Goal: Task Accomplishment & Management: Manage account settings

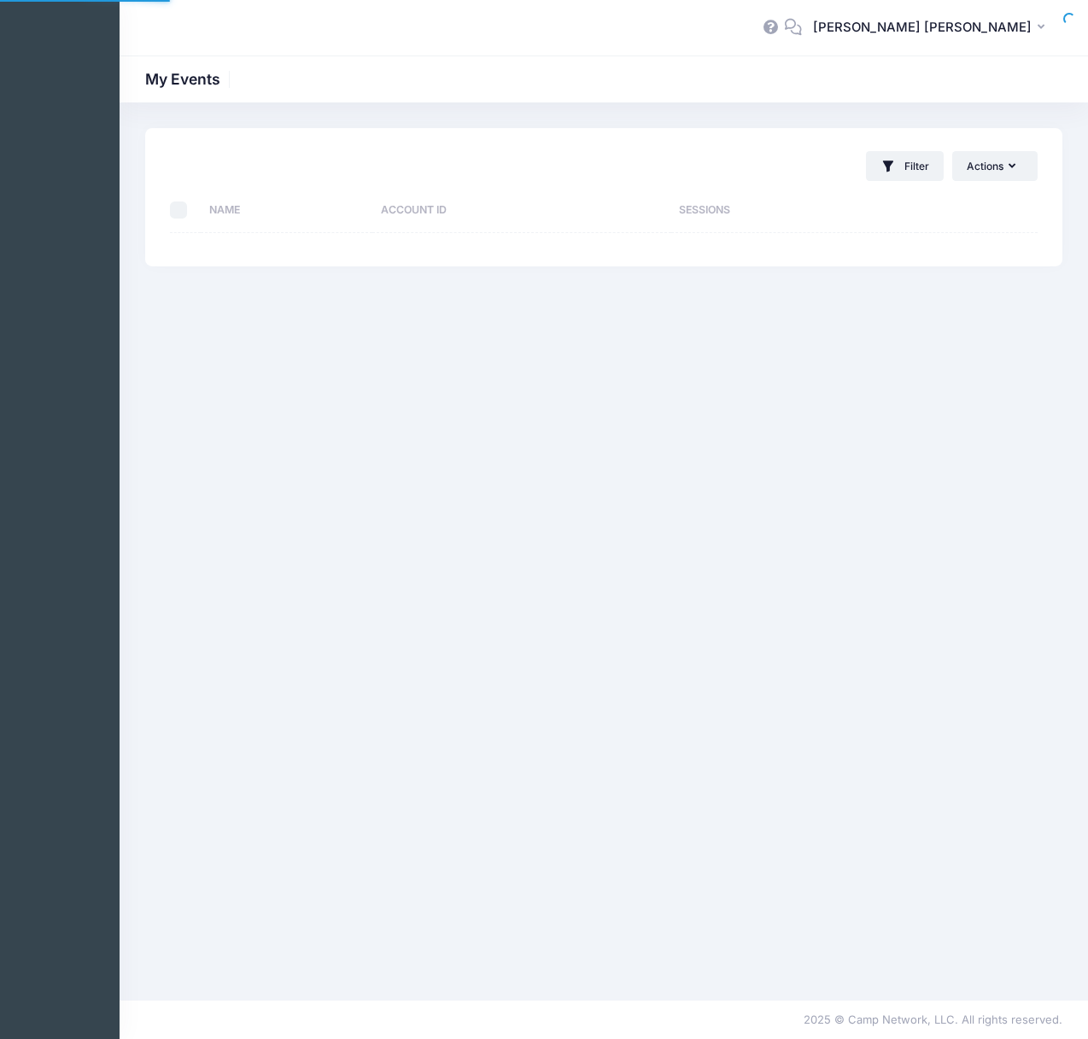
select select "10"
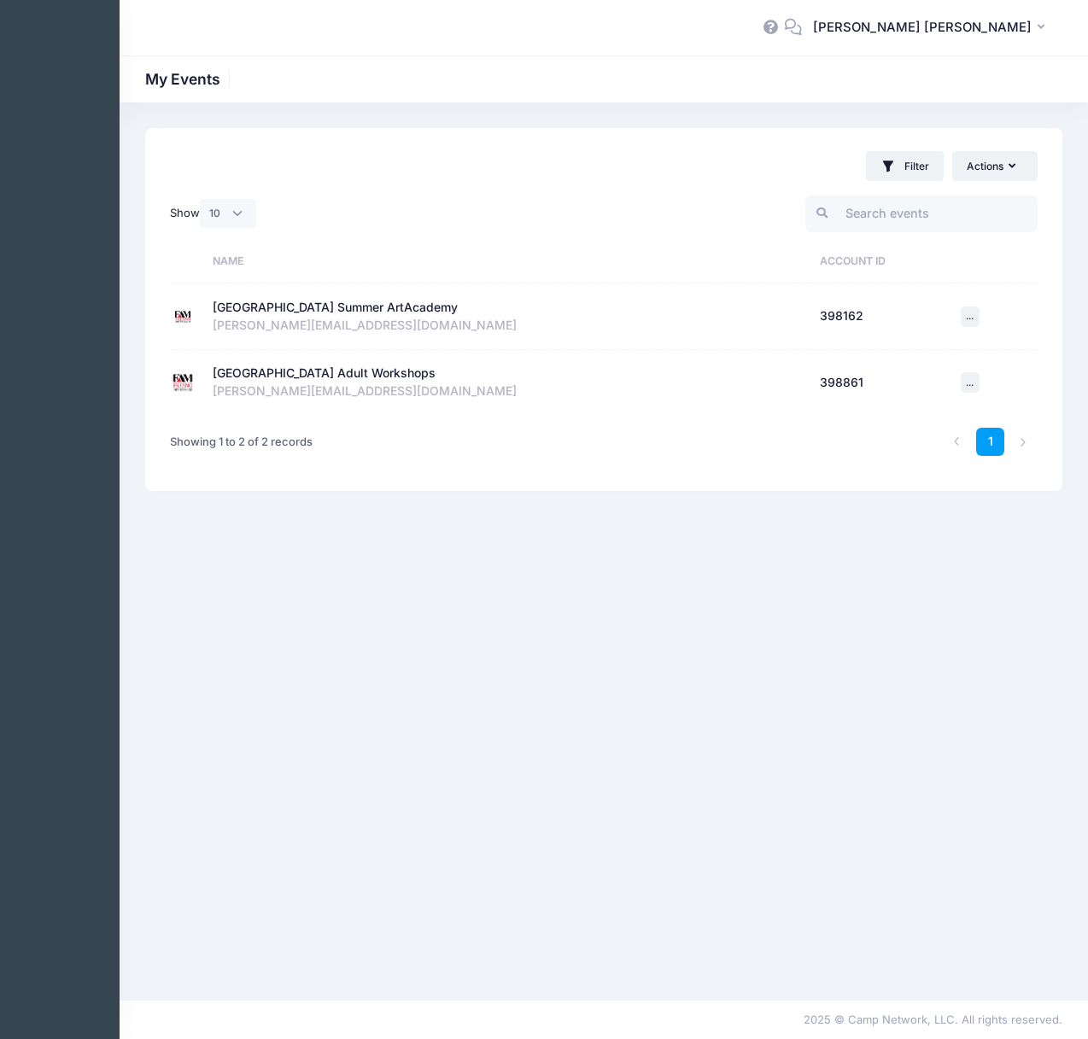
click at [367, 369] on div "[GEOGRAPHIC_DATA] Adult Workshops" at bounding box center [324, 374] width 223 height 18
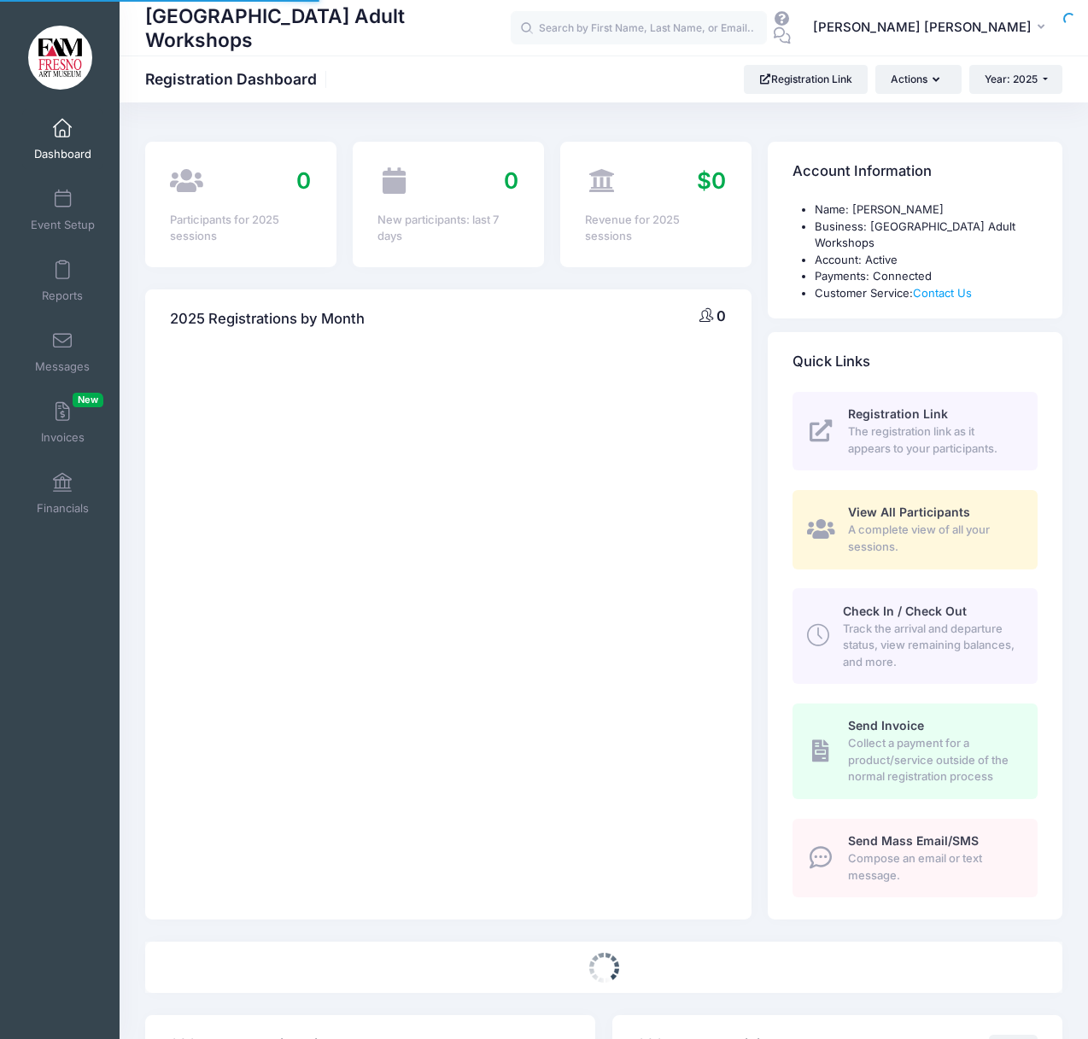
select select
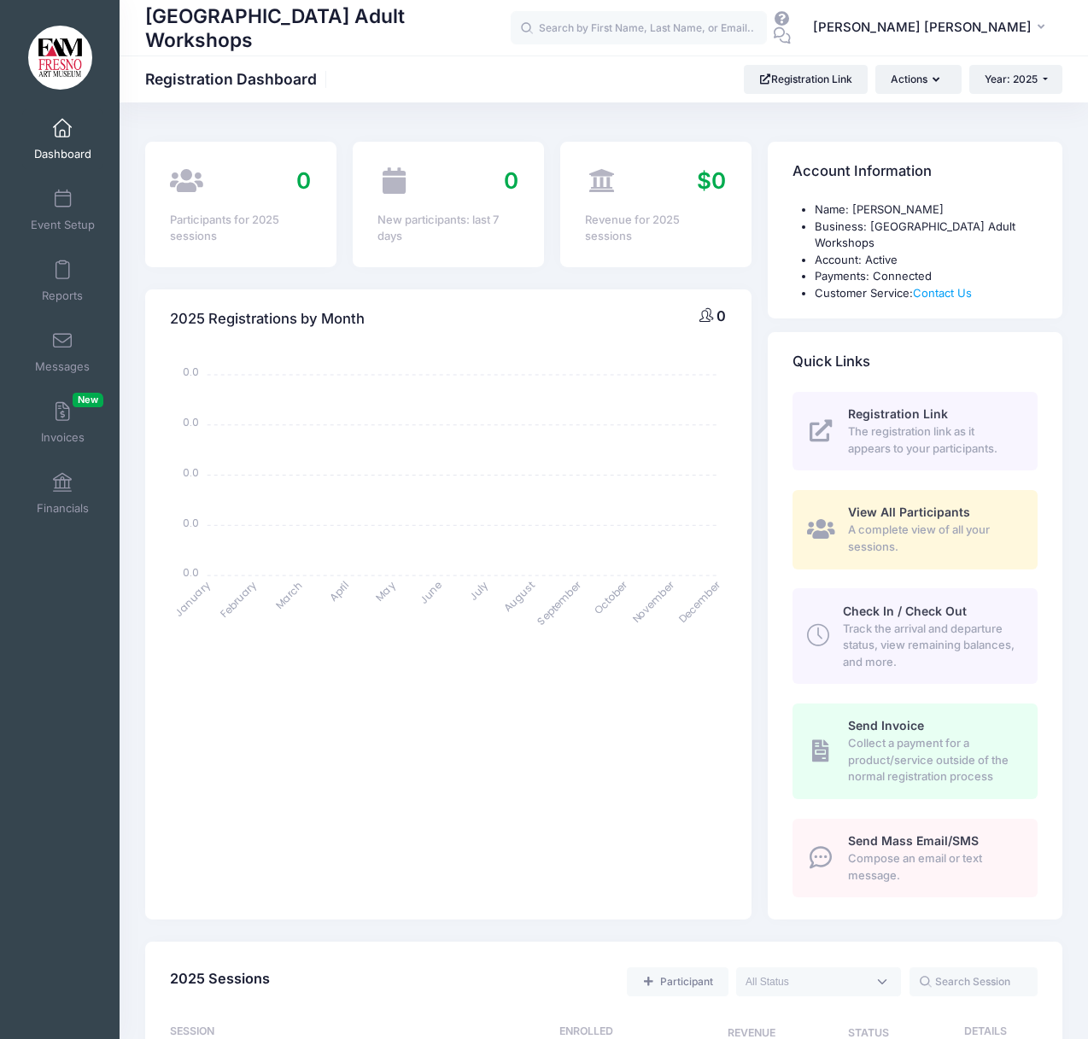
click at [72, 139] on link "Dashboard" at bounding box center [62, 139] width 81 height 60
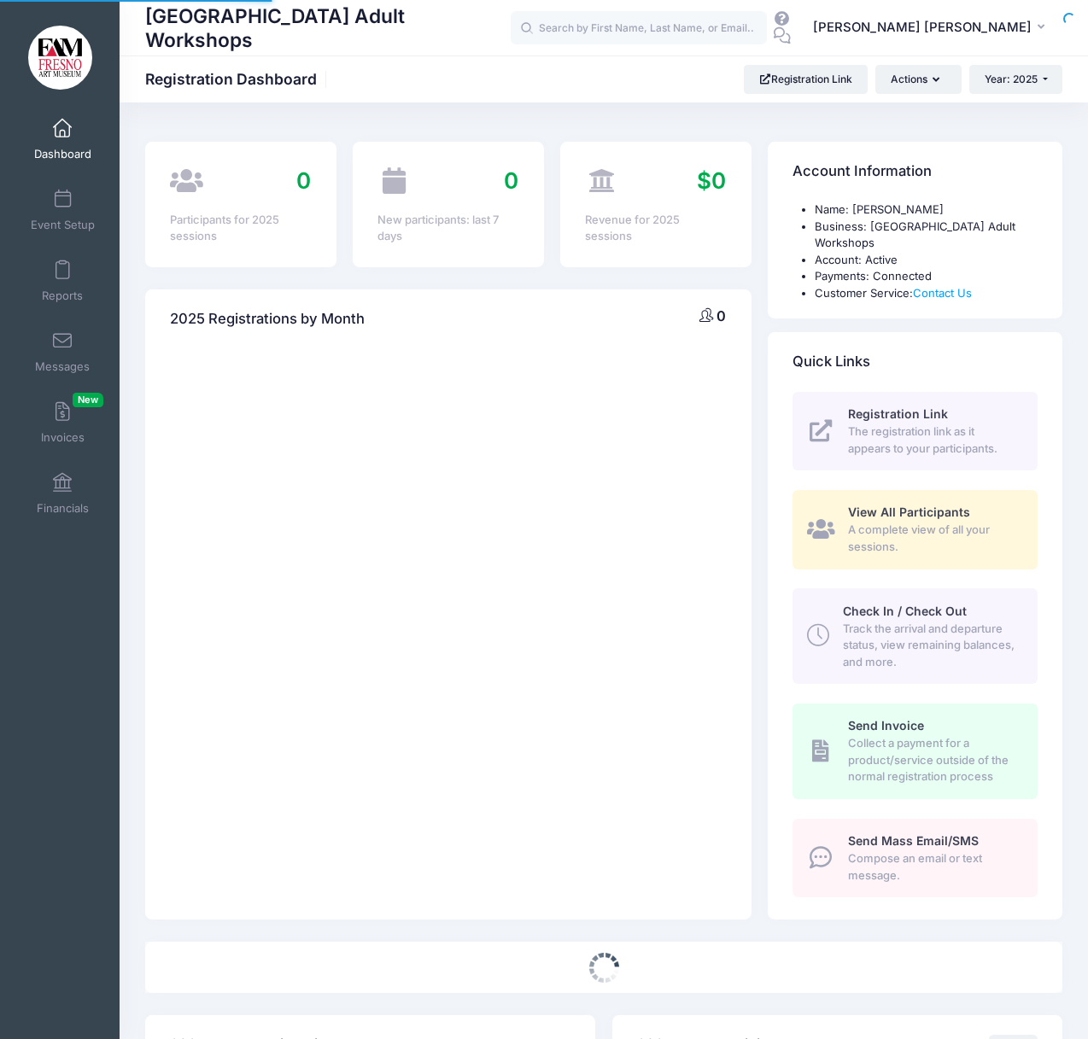
select select
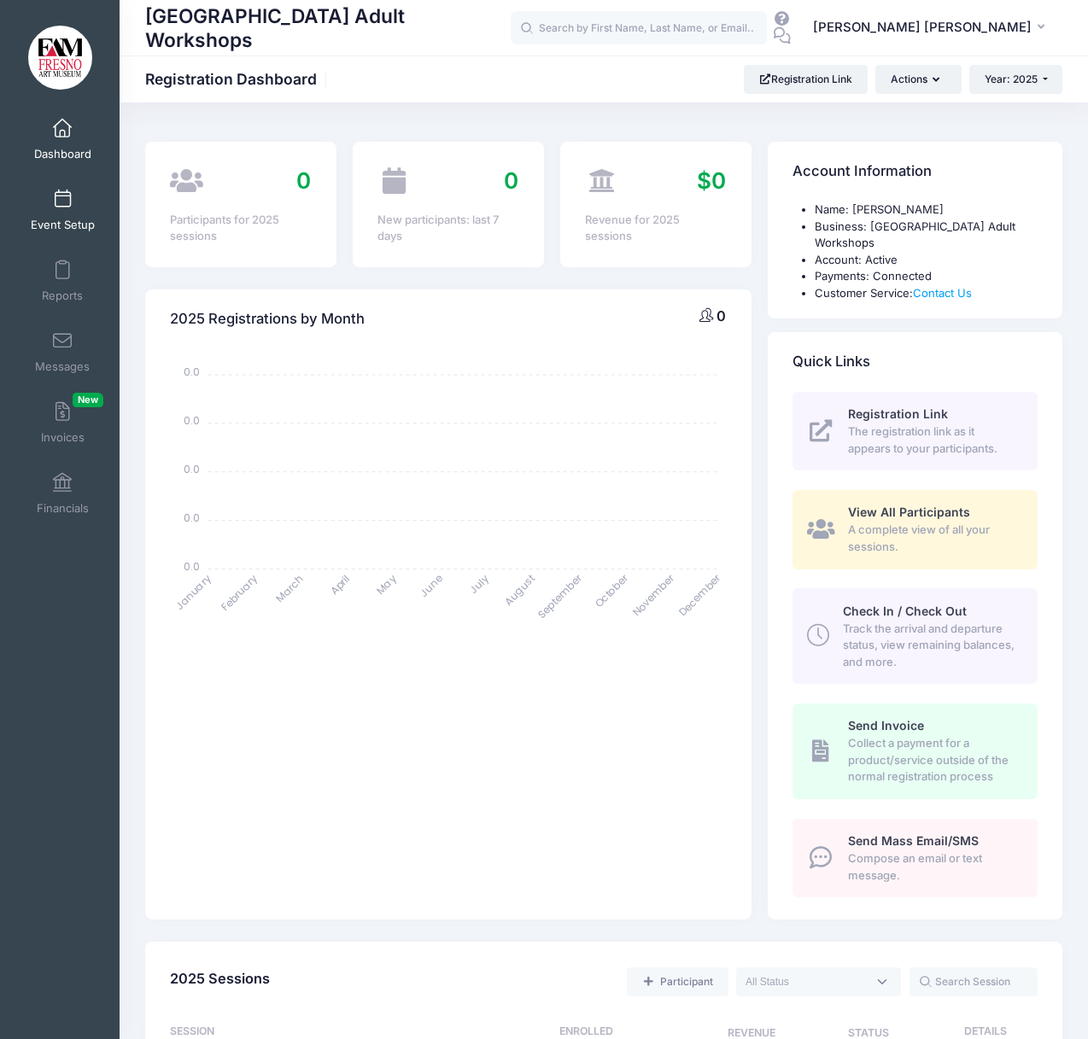
click at [62, 201] on span at bounding box center [62, 199] width 0 height 19
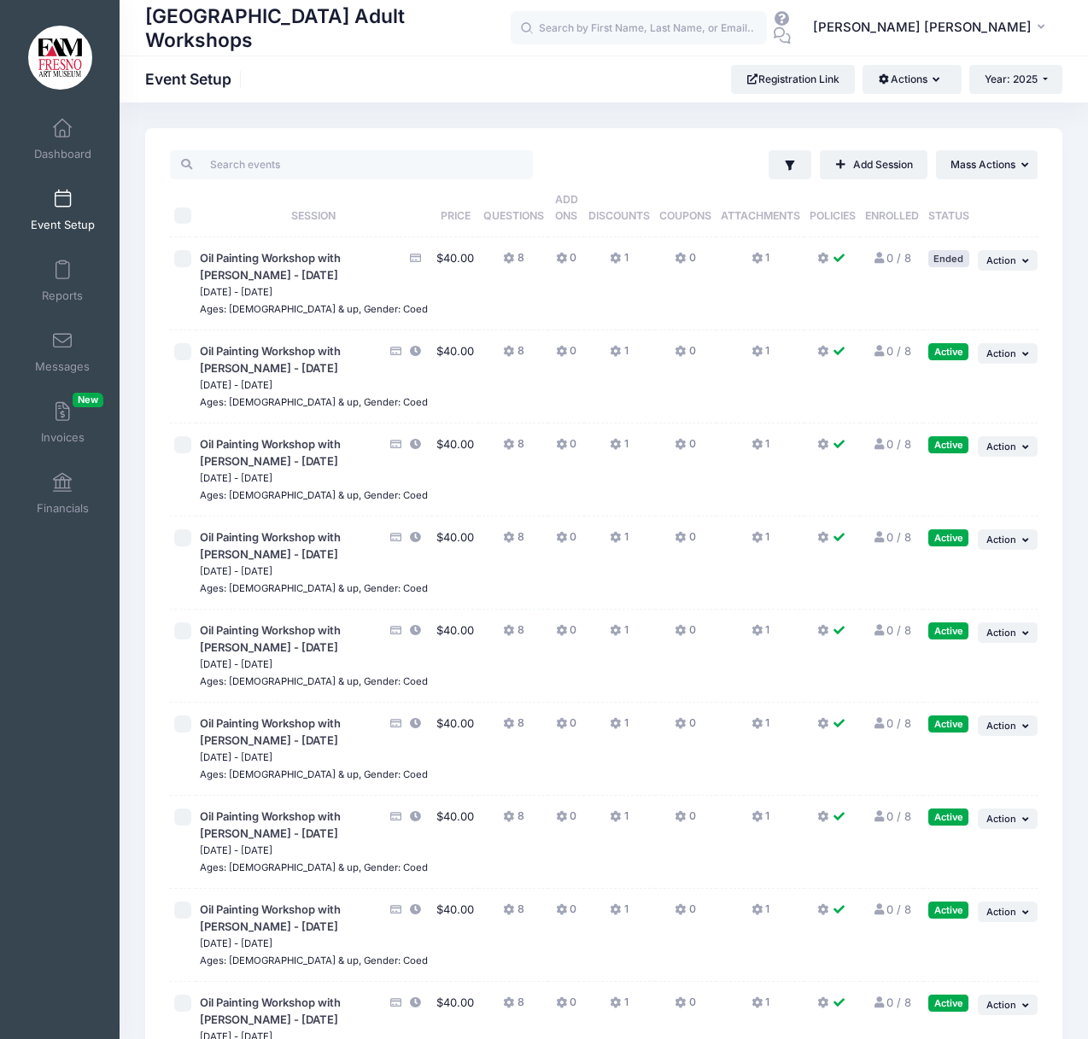
scroll to position [4, 0]
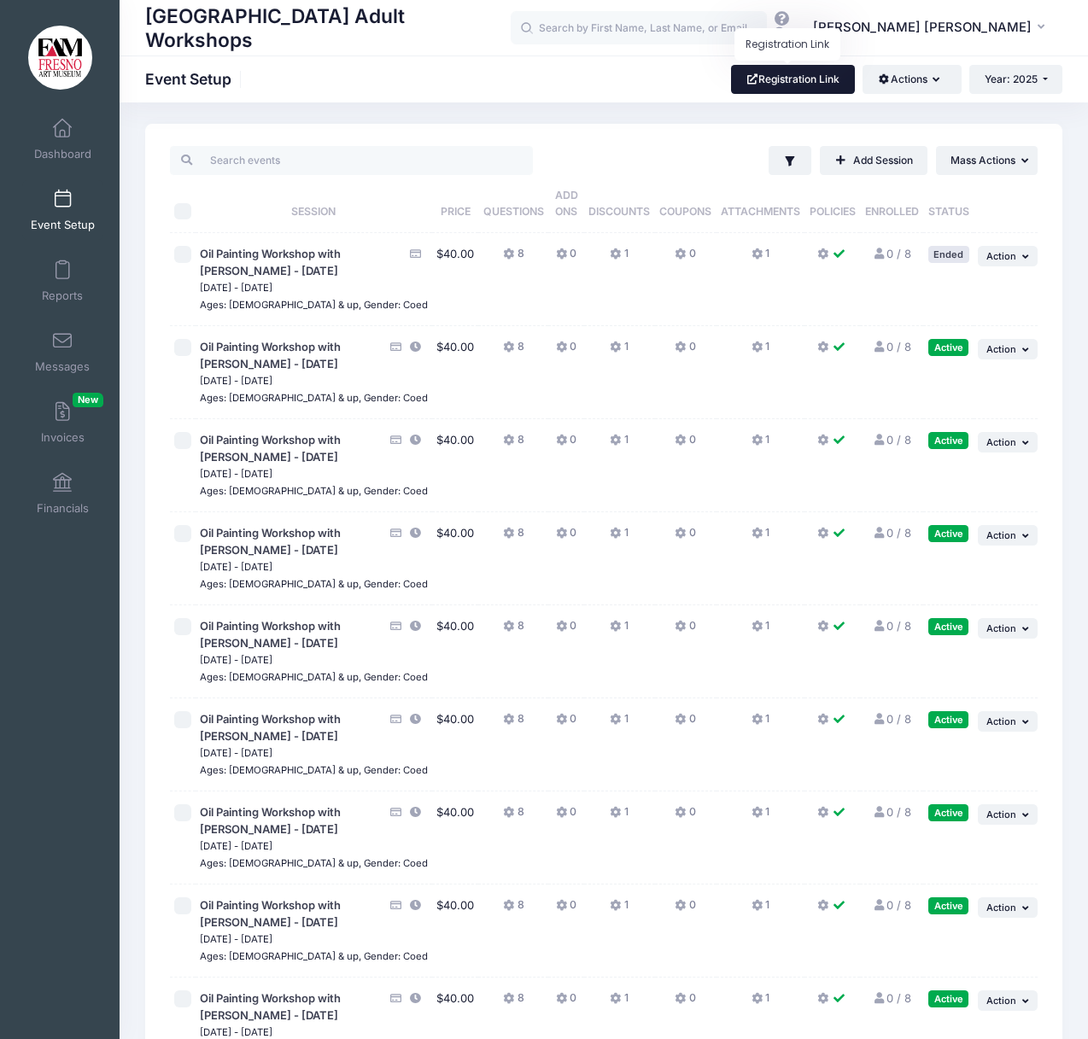
click at [813, 78] on link "Registration Link" at bounding box center [793, 79] width 124 height 29
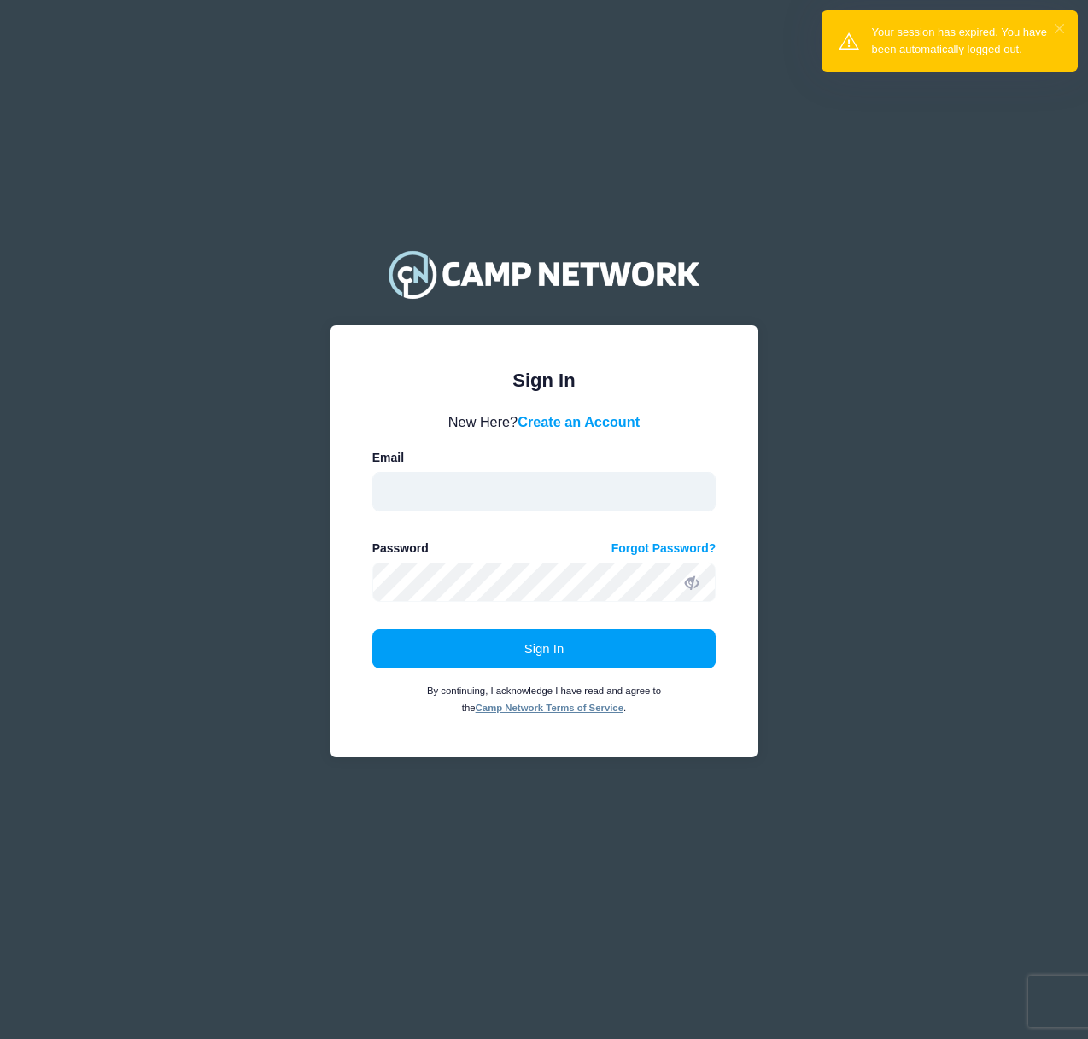
type input "susan@fresnoartmuseum.org"
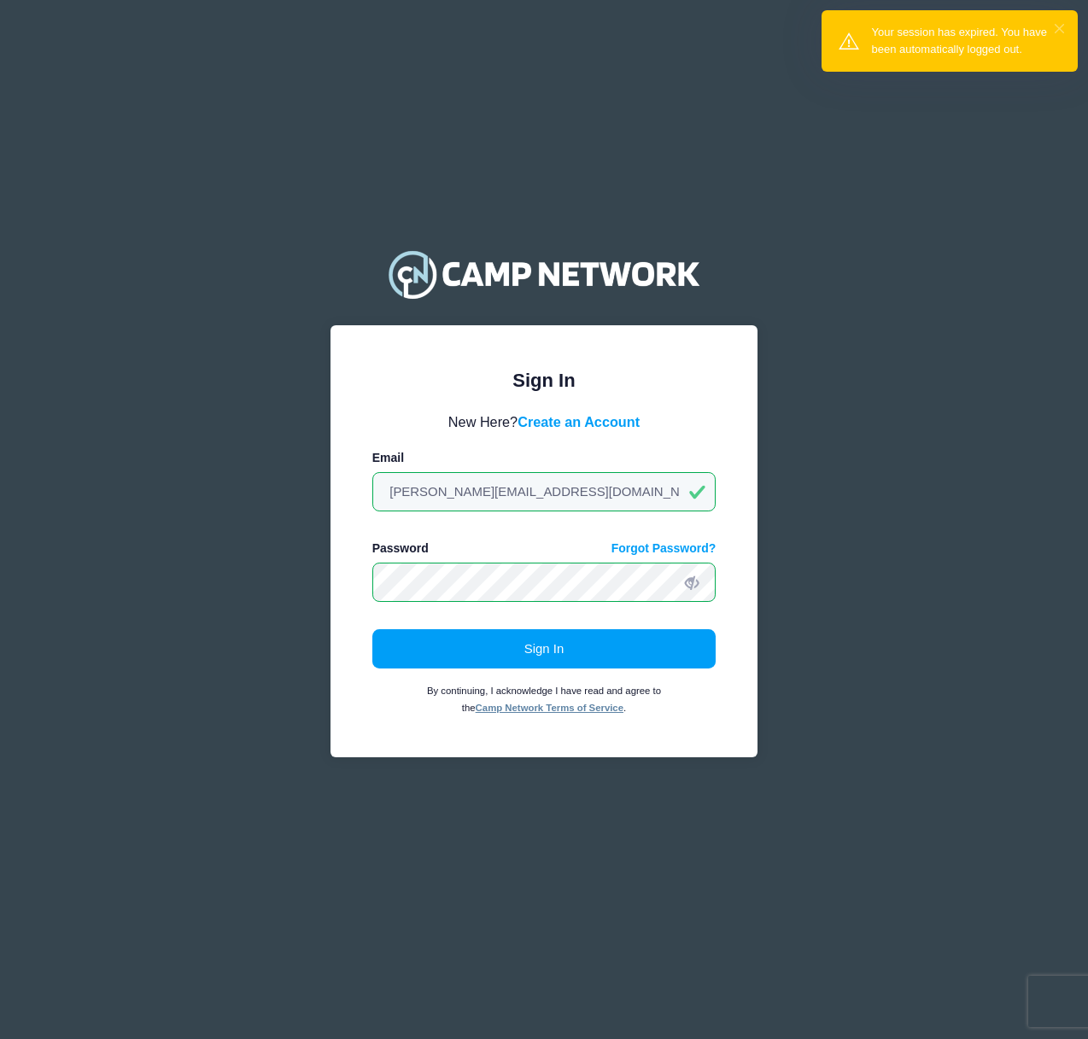
click at [1062, 24] on button "×" at bounding box center [1059, 28] width 9 height 9
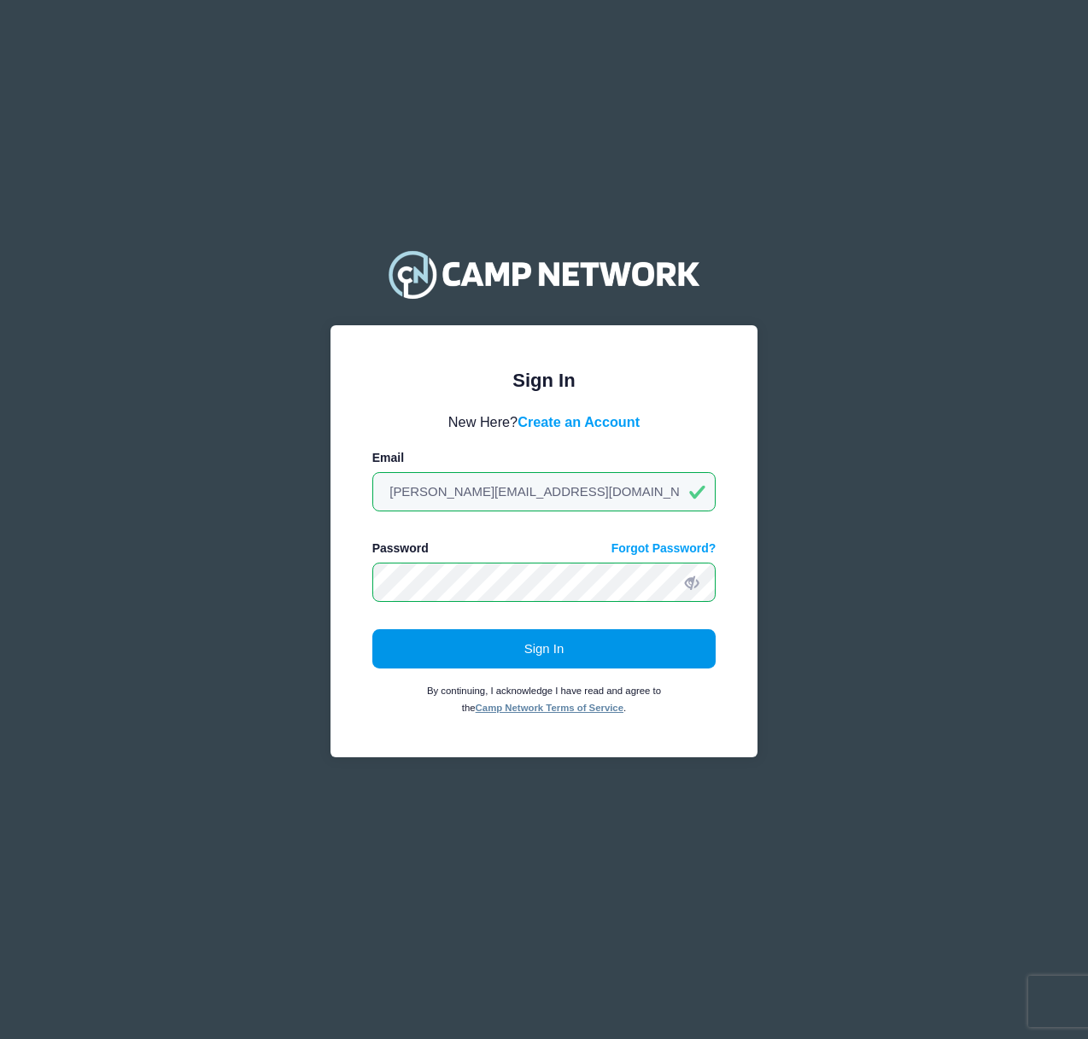
click at [553, 651] on button "Sign In" at bounding box center [544, 648] width 344 height 39
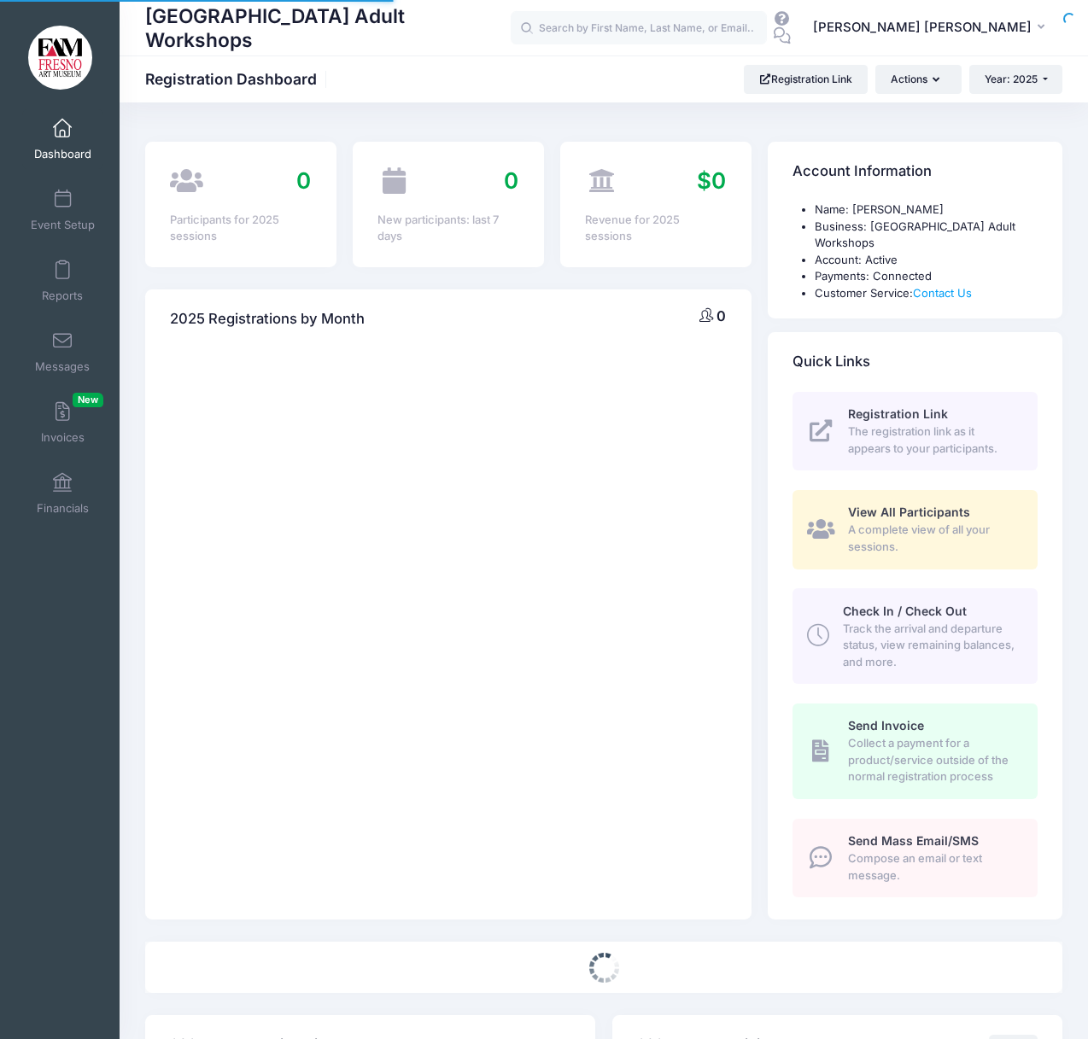
select select
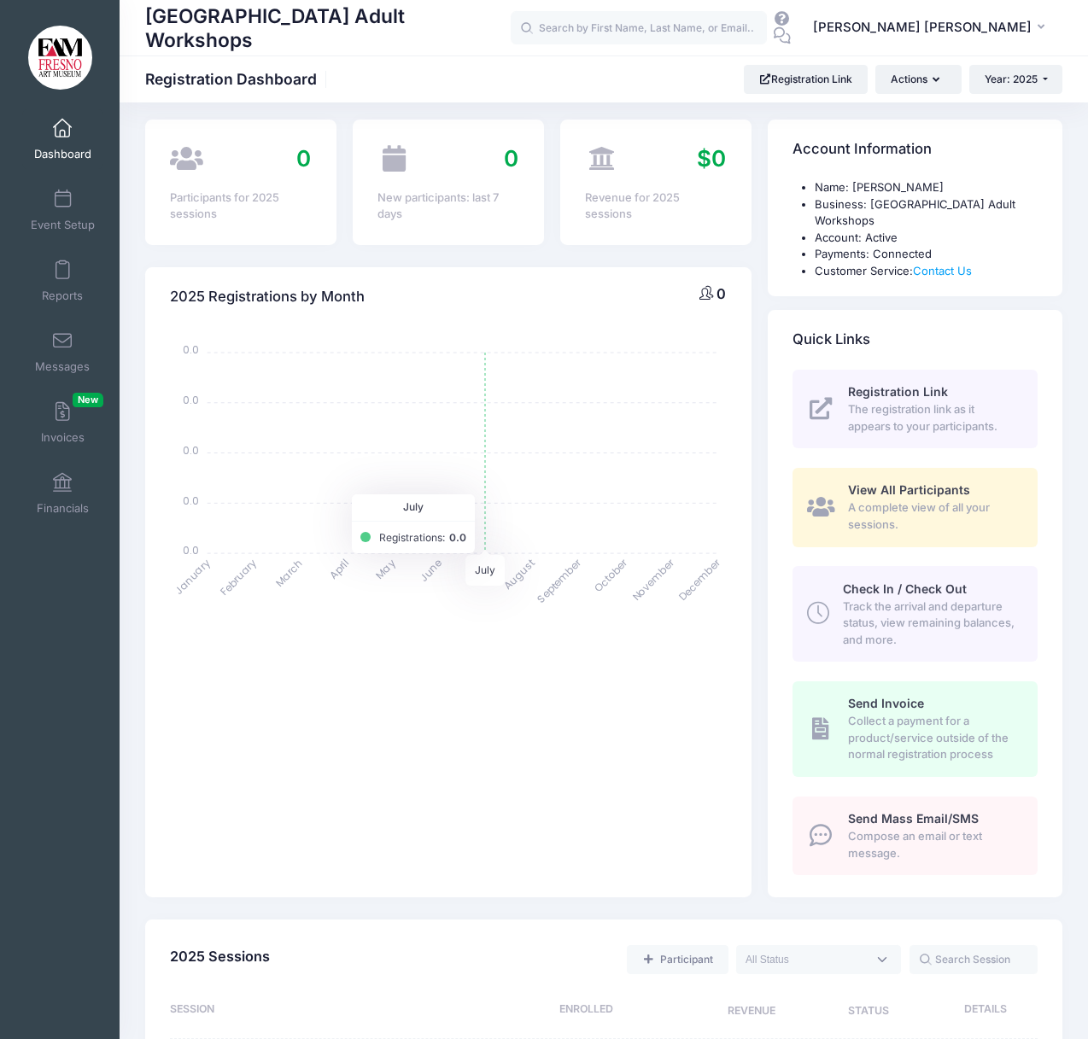
scroll to position [29, 0]
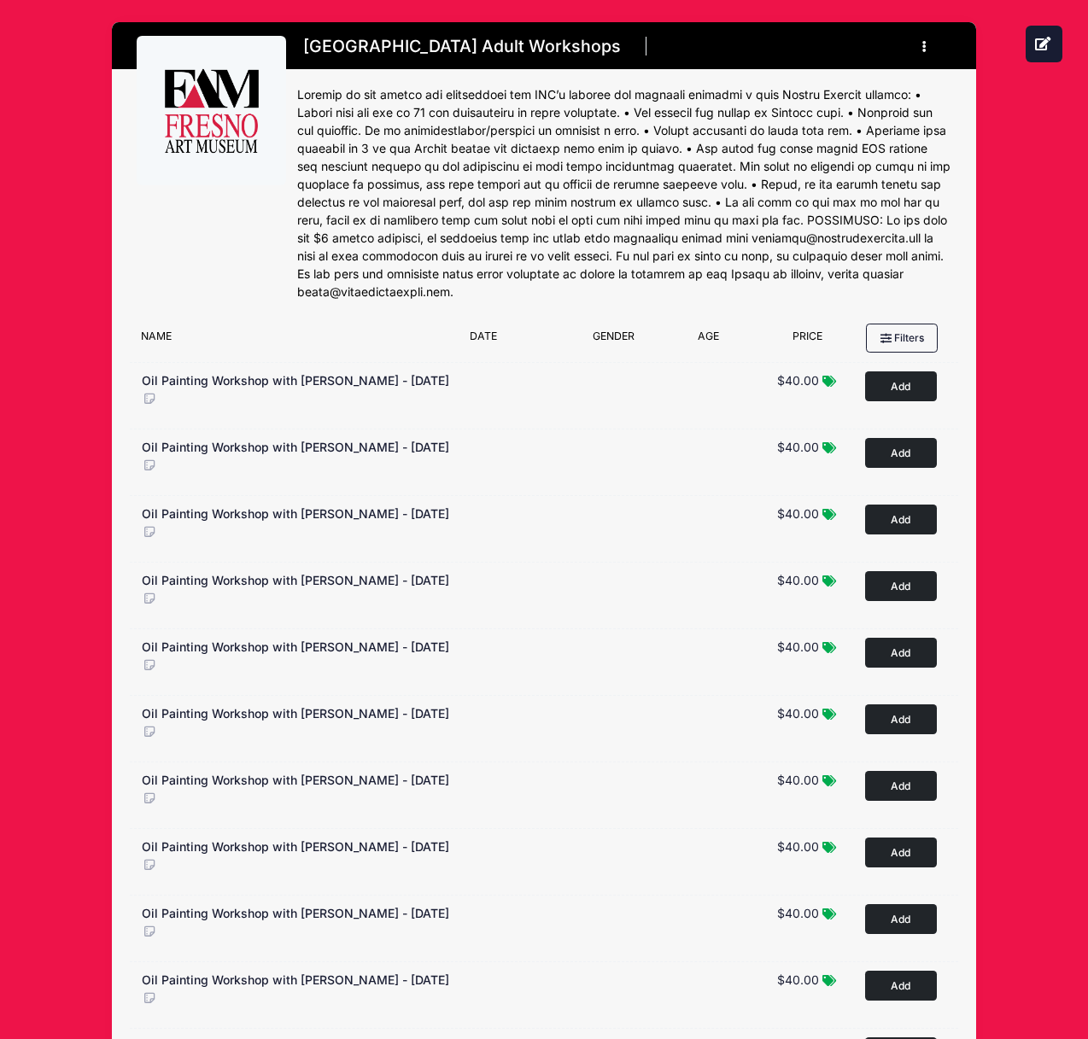
scroll to position [3, 0]
